Goal: Task Accomplishment & Management: Use online tool/utility

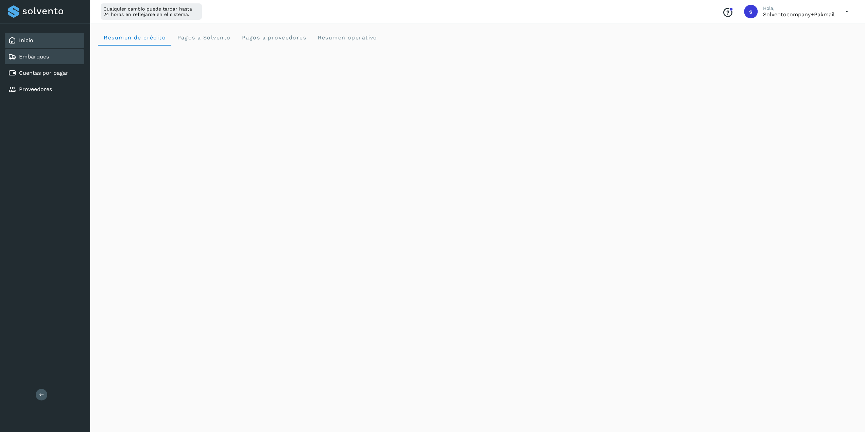
click at [34, 54] on link "Embarques" at bounding box center [34, 56] width 30 height 6
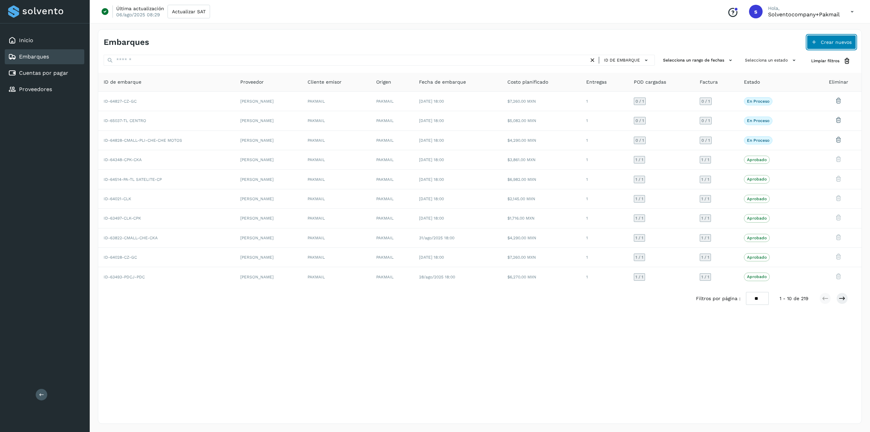
click at [839, 46] on button "Crear nuevos" at bounding box center [831, 42] width 49 height 14
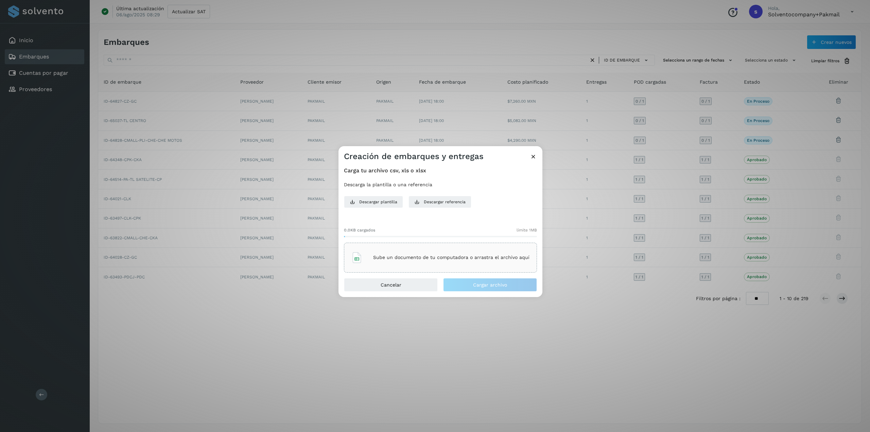
click at [495, 267] on div "Sube un documento de tu computadora o arrastra el archivo aquí" at bounding box center [440, 258] width 193 height 30
click at [487, 290] on button "Cargar archivo" at bounding box center [490, 285] width 94 height 14
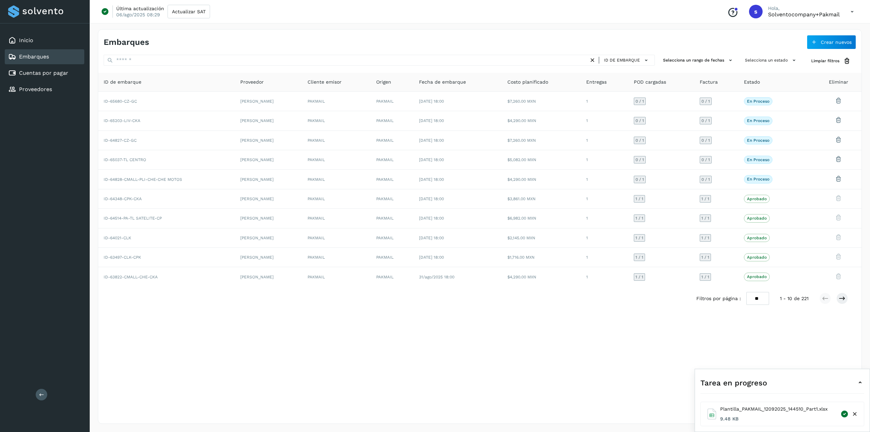
click at [827, 6] on p "Hola," at bounding box center [804, 8] width 72 height 6
click at [852, 17] on icon at bounding box center [852, 12] width 14 height 14
click at [829, 45] on div "Cerrar sesión" at bounding box center [818, 43] width 81 height 13
